Goal: Task Accomplishment & Management: Use online tool/utility

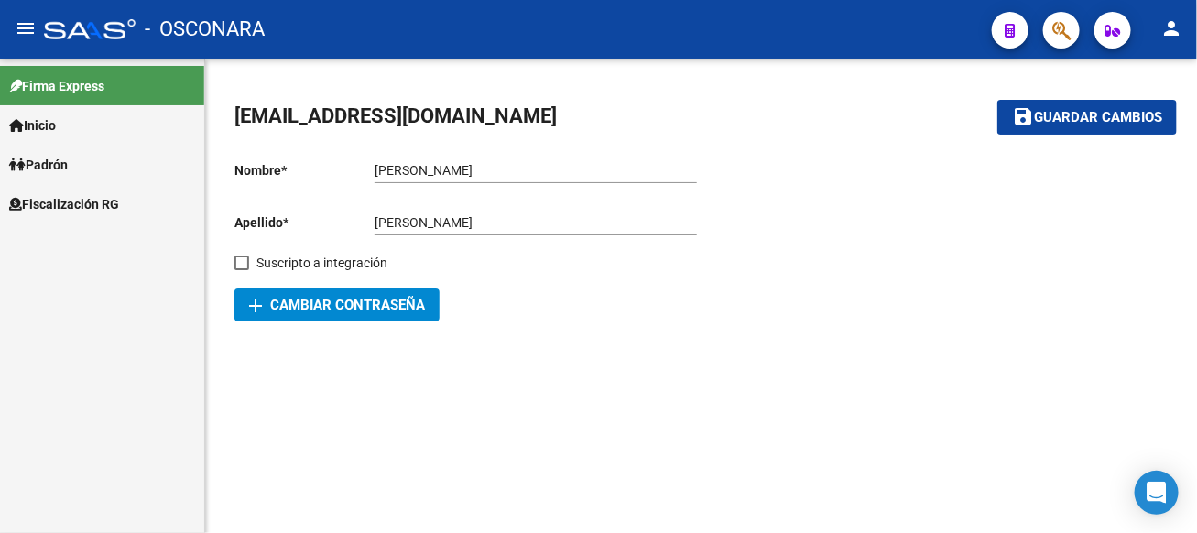
click at [77, 155] on link "Padrón" at bounding box center [102, 164] width 204 height 39
click at [64, 242] on span "Fiscalización RG" at bounding box center [64, 243] width 110 height 20
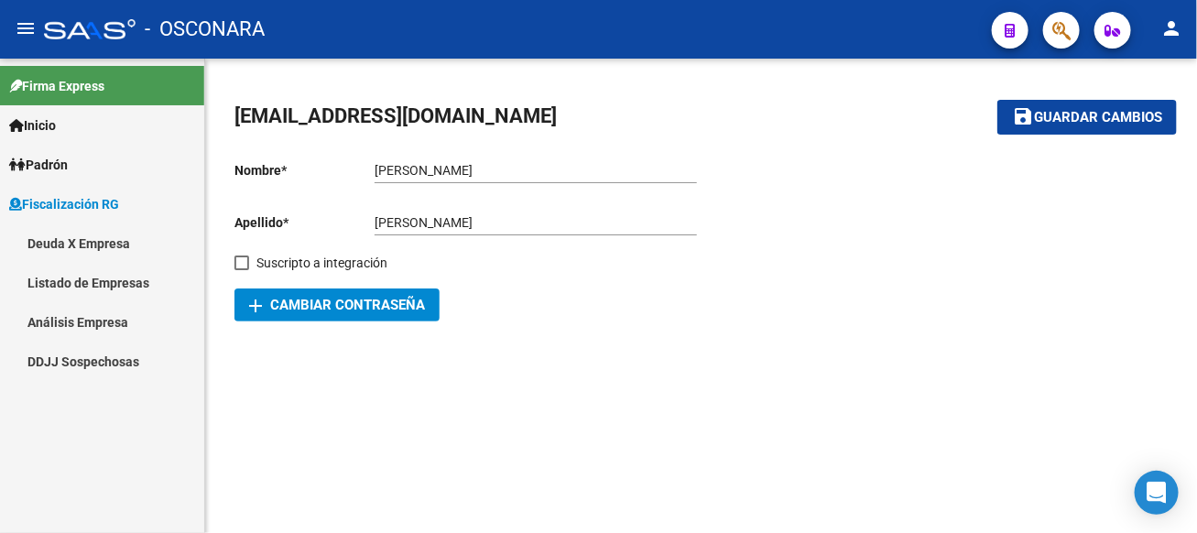
click at [68, 313] on link "Análisis Empresa" at bounding box center [102, 321] width 204 height 39
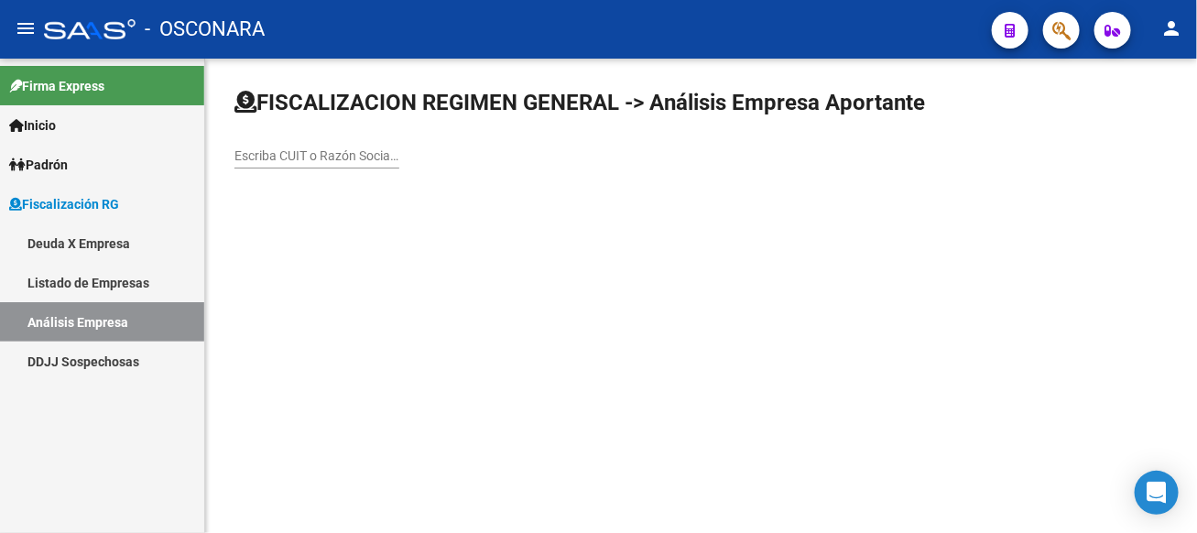
drag, startPoint x: 989, startPoint y: 136, endPoint x: 995, endPoint y: 93, distance: 43.5
click at [993, 105] on div "Escriba CUIT o Razón Social para buscar" at bounding box center [700, 136] width 933 height 96
click at [399, 166] on div "Escriba CUIT o Razón Social para buscar" at bounding box center [316, 150] width 165 height 37
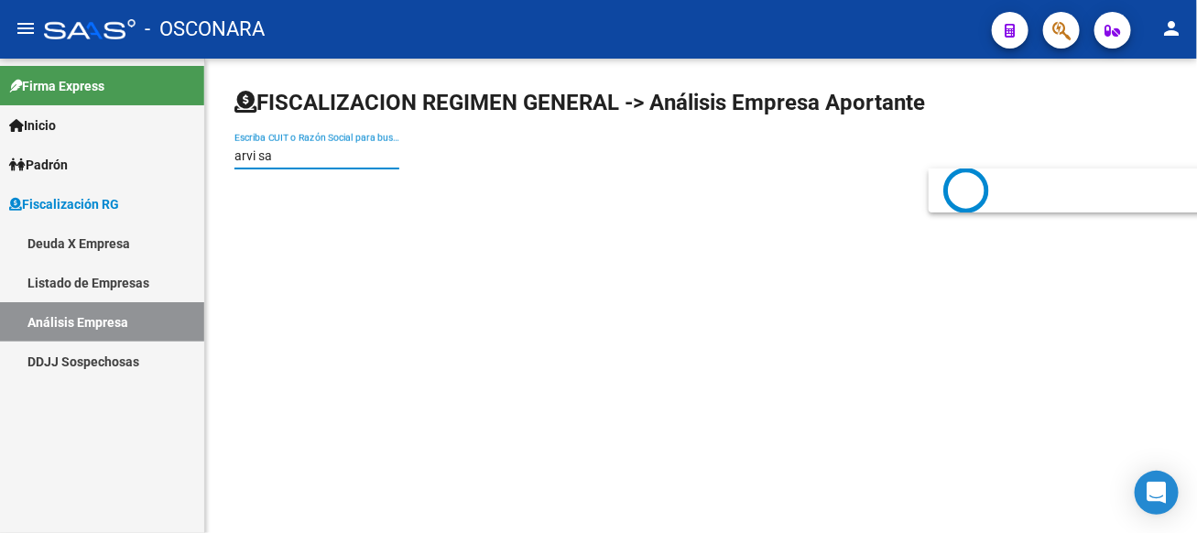
type input "arvi sa"
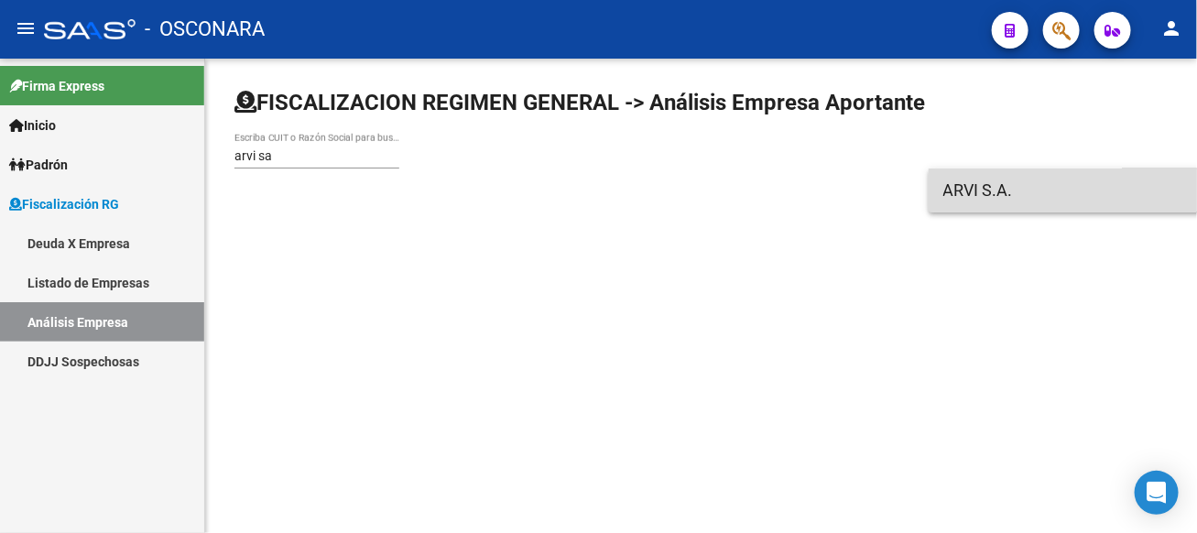
click at [950, 192] on span "ARVI S.A." at bounding box center [1203, 190] width 520 height 44
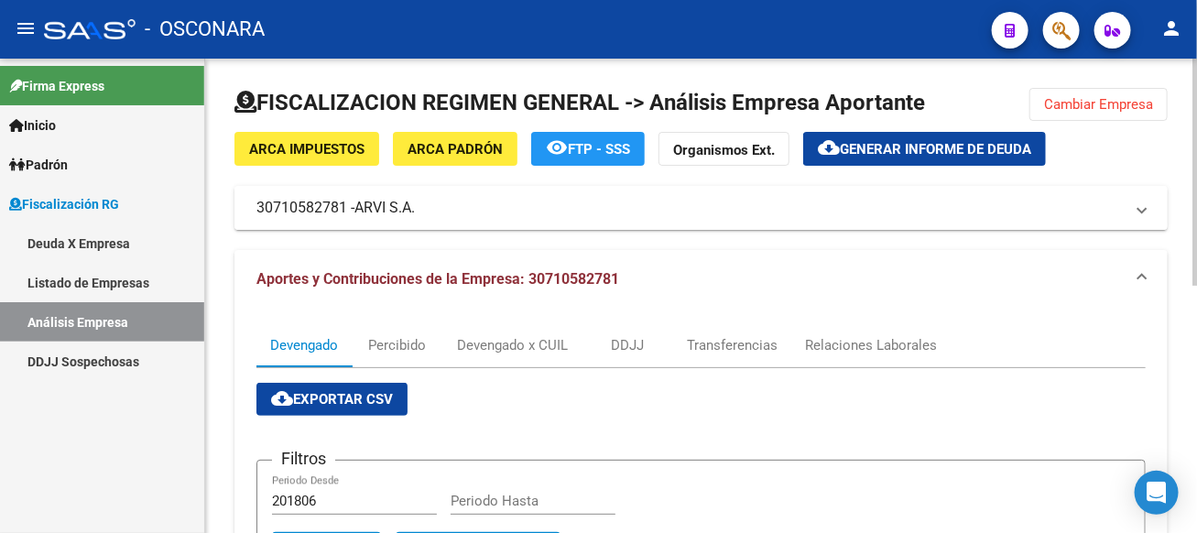
click at [966, 187] on mat-expansion-panel-header "30710582781 - [PERSON_NAME]" at bounding box center [700, 208] width 933 height 44
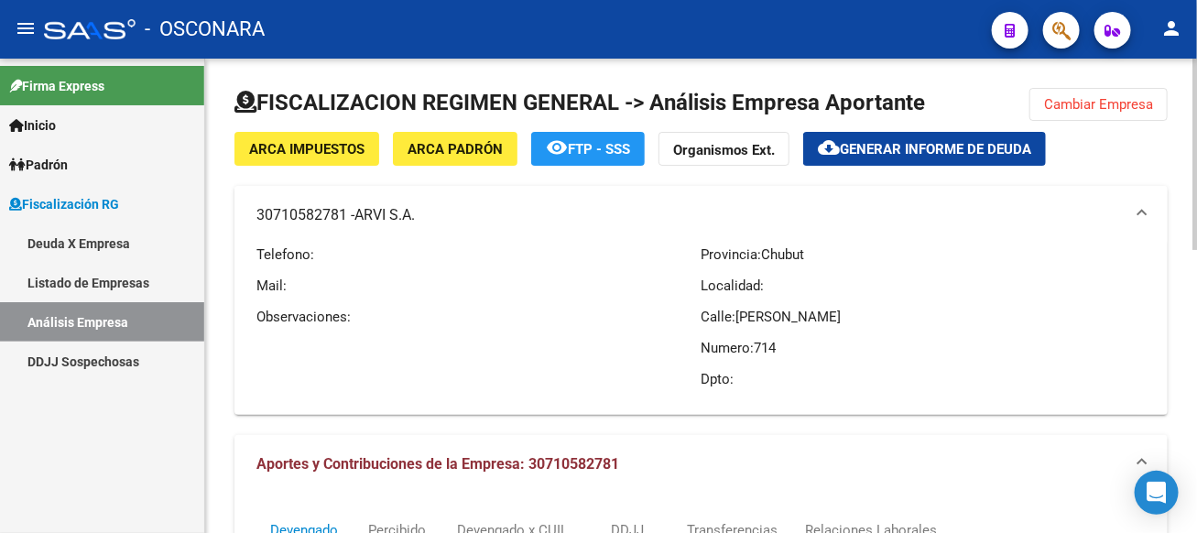
click at [966, 187] on mat-expansion-panel-header "30710582781 - [PERSON_NAME]" at bounding box center [700, 215] width 933 height 59
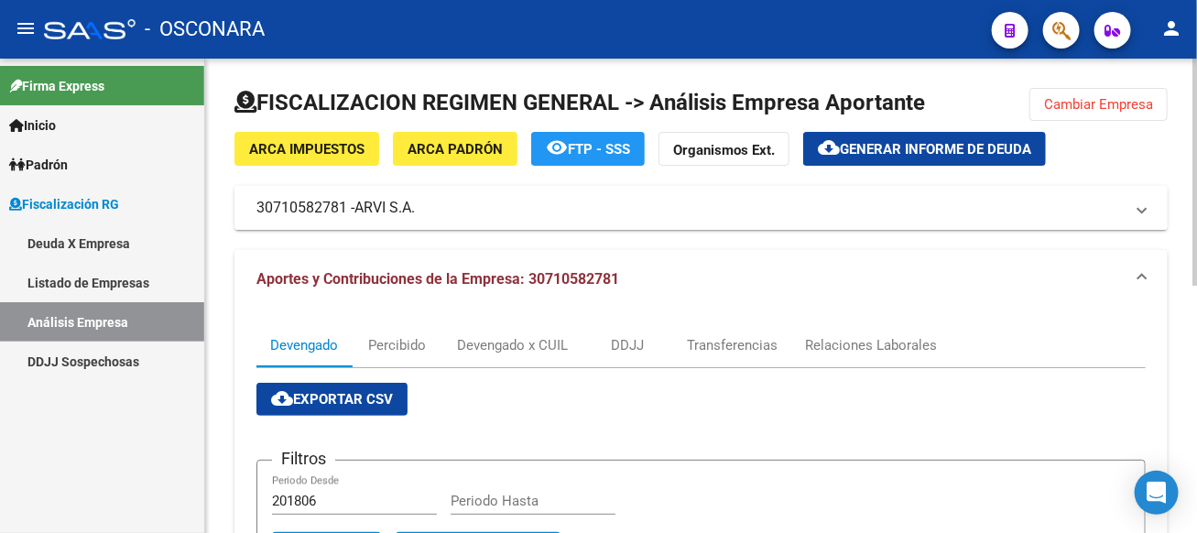
click at [966, 187] on mat-expansion-panel-header "30710582781 - [PERSON_NAME]" at bounding box center [700, 208] width 933 height 44
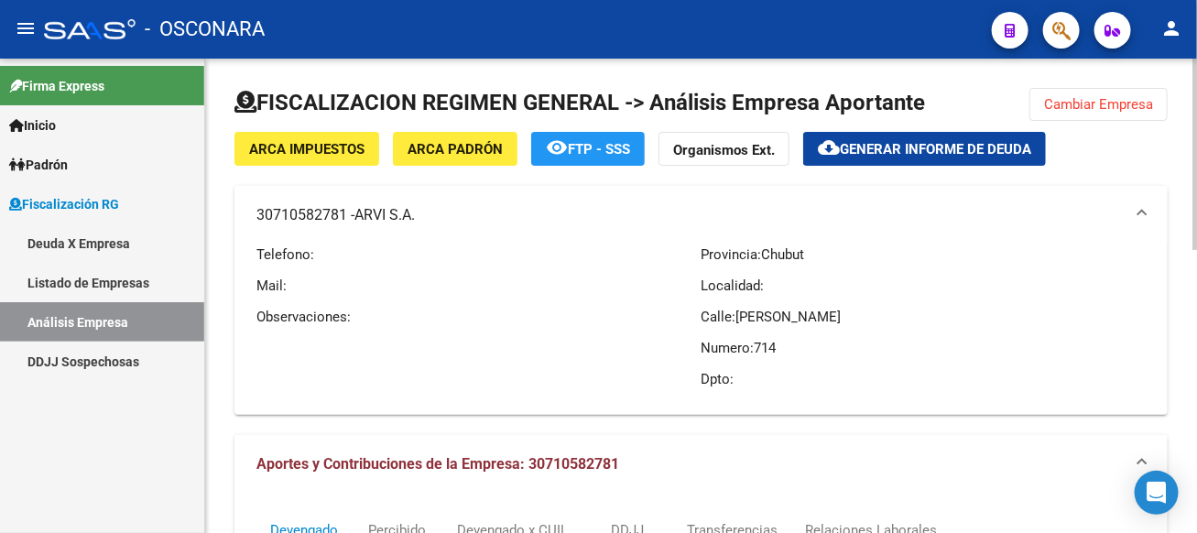
click at [966, 187] on mat-expansion-panel-header "30710582781 - [PERSON_NAME]" at bounding box center [700, 215] width 933 height 59
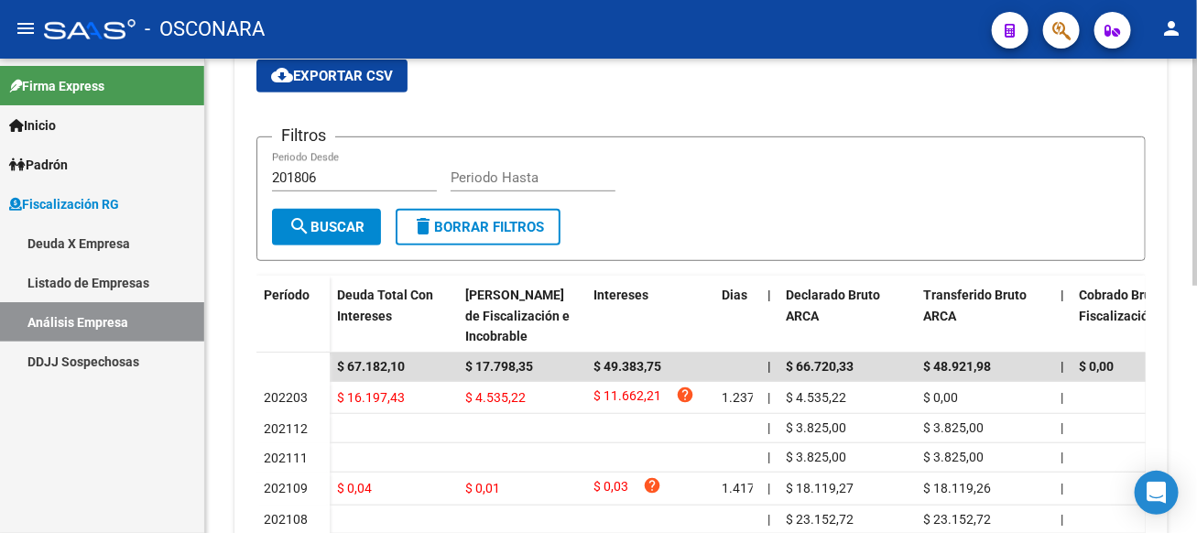
scroll to position [58, 0]
